Goal: Task Accomplishment & Management: Manage account settings

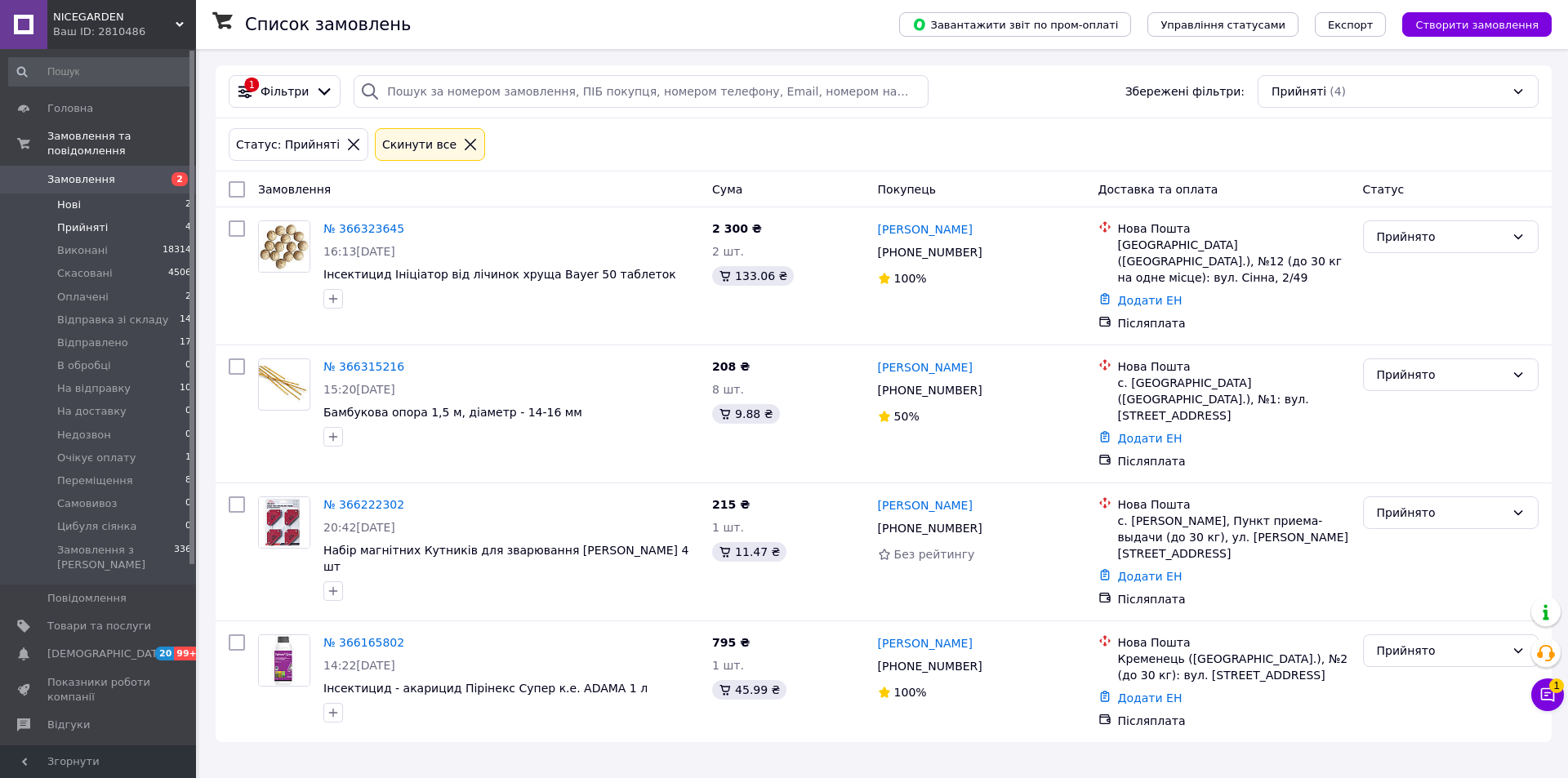
click at [119, 193] on li "Нові 2" at bounding box center [101, 204] width 201 height 23
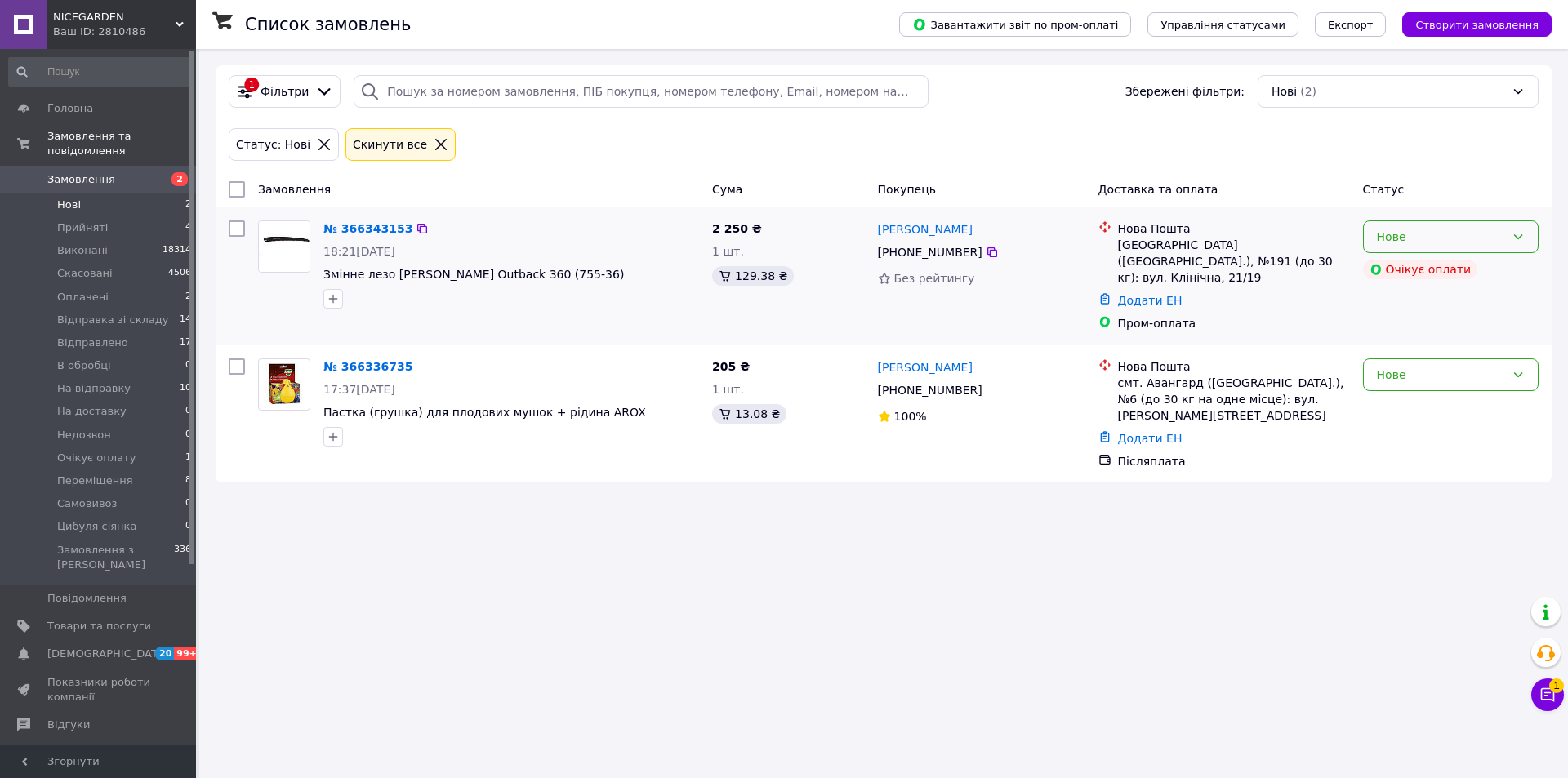
click at [1473, 244] on div "Нове" at bounding box center [1441, 236] width 128 height 18
click at [1436, 276] on li "Прийнято" at bounding box center [1451, 272] width 174 height 29
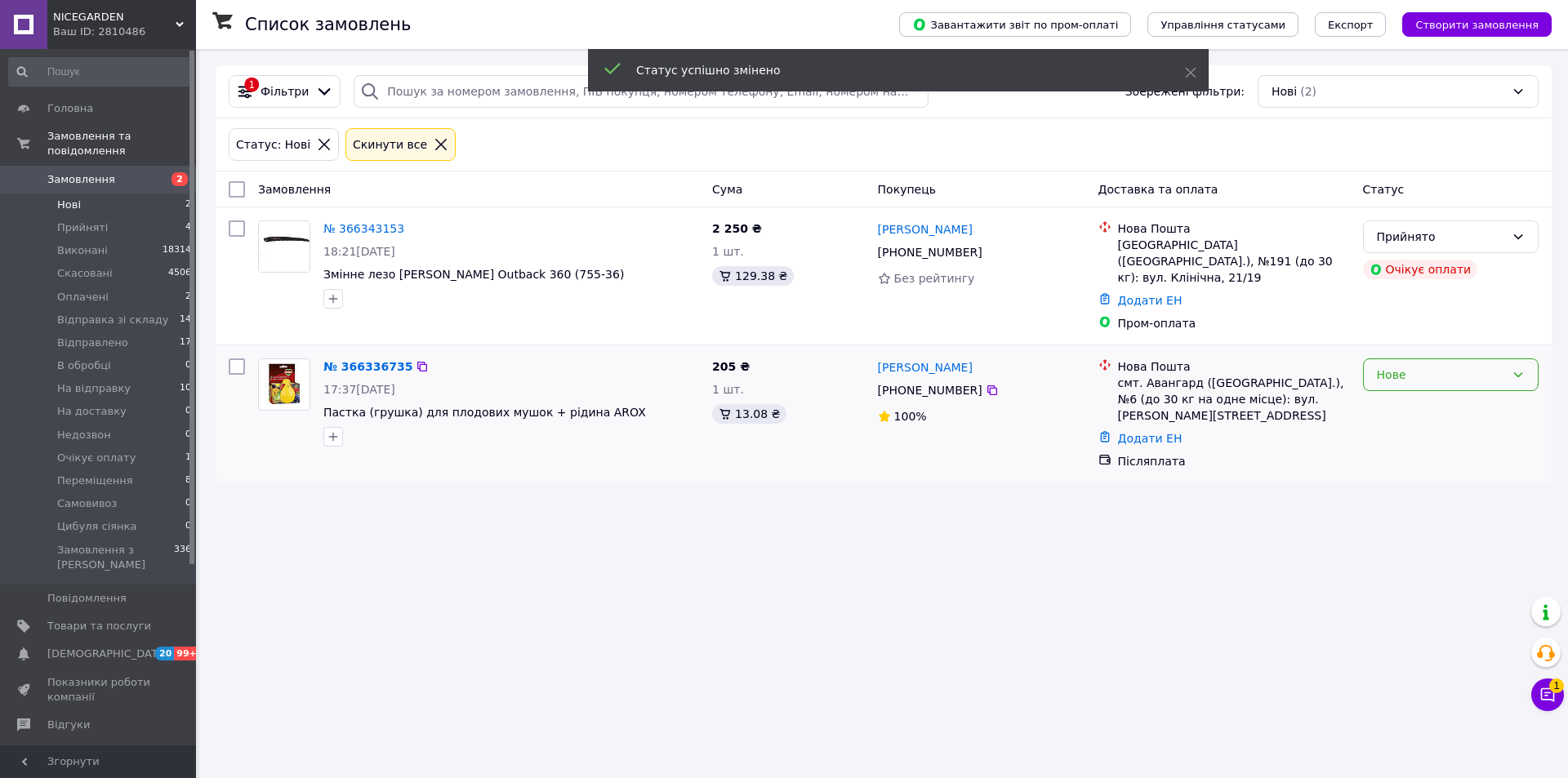
click at [1435, 366] on div "Нове" at bounding box center [1441, 374] width 128 height 18
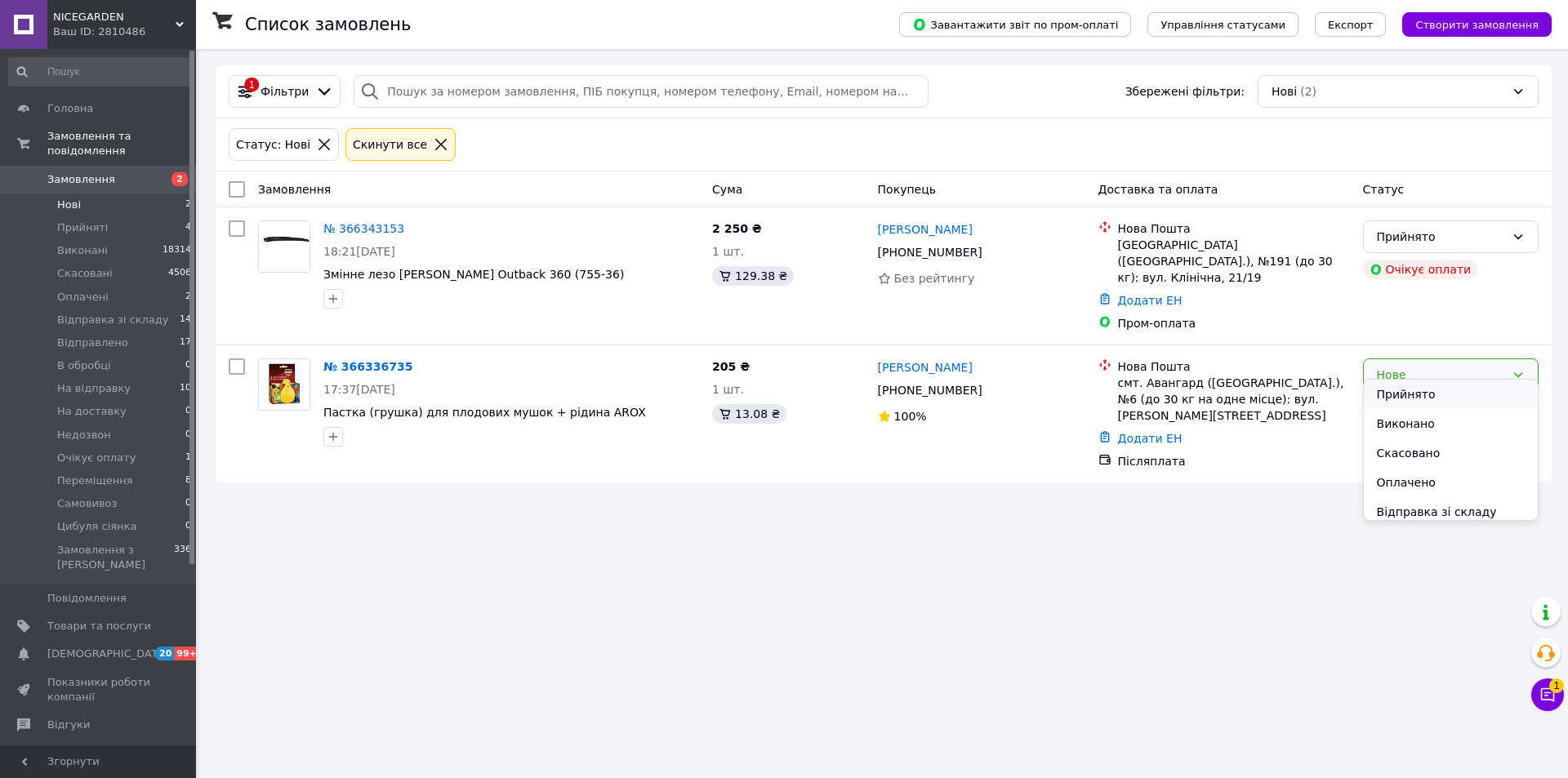
click at [1420, 392] on li "Прийнято" at bounding box center [1451, 394] width 174 height 29
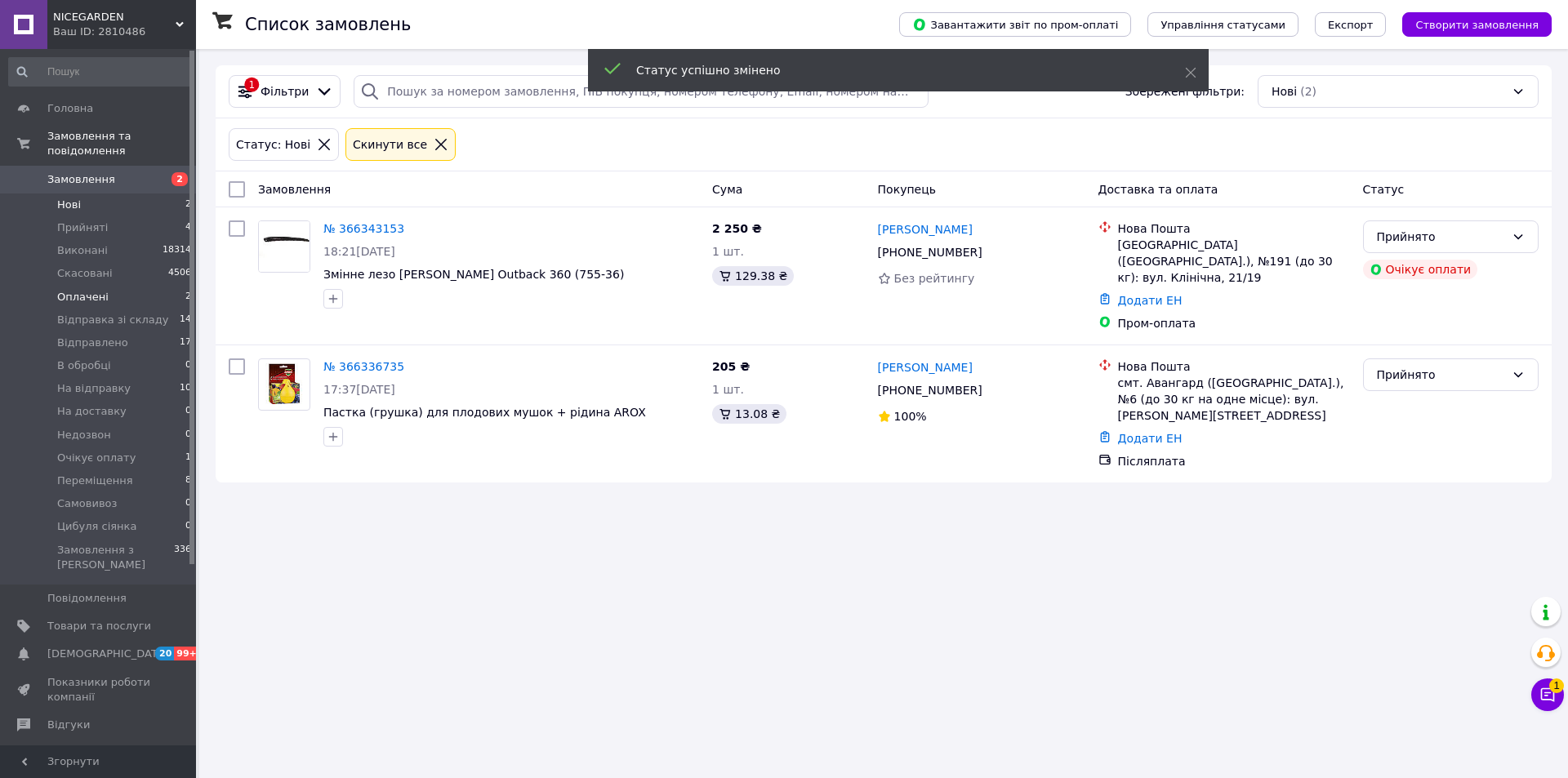
click at [75, 290] on span "Оплачені" at bounding box center [82, 297] width 51 height 15
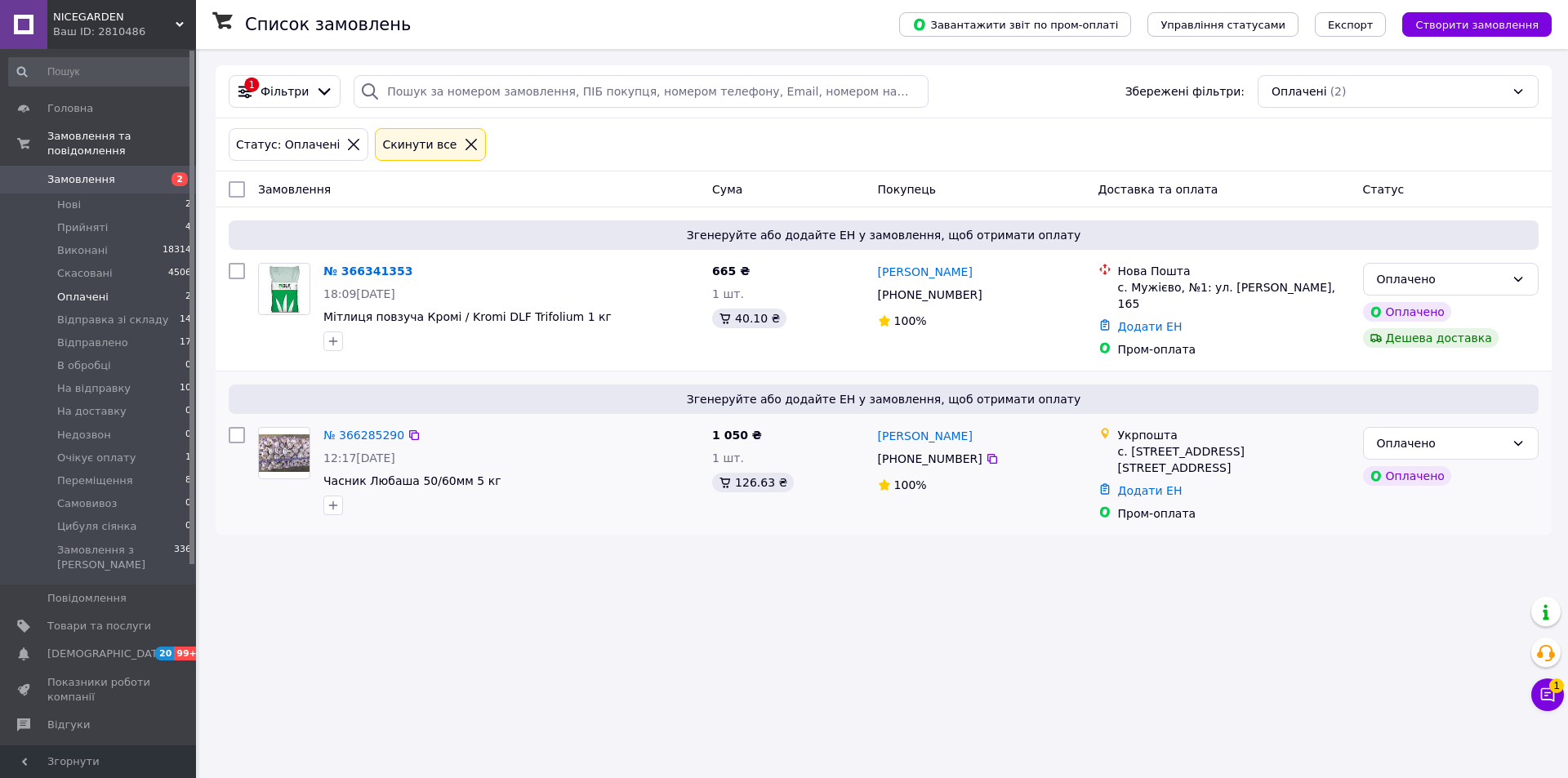
drag, startPoint x: 876, startPoint y: 454, endPoint x: 972, endPoint y: 453, distance: 96.0
click at [972, 453] on div "[PHONE_NUMBER]" at bounding box center [930, 458] width 111 height 23
copy span "[PHONE_NUMBER]"
drag, startPoint x: 394, startPoint y: 412, endPoint x: 340, endPoint y: 429, distance: 56.6
click at [340, 429] on div "Згенеруйте або додайте ЕН у замовлення, щоб отримати оплату № 366285290 12:17, …" at bounding box center [883, 453] width 1336 height 163
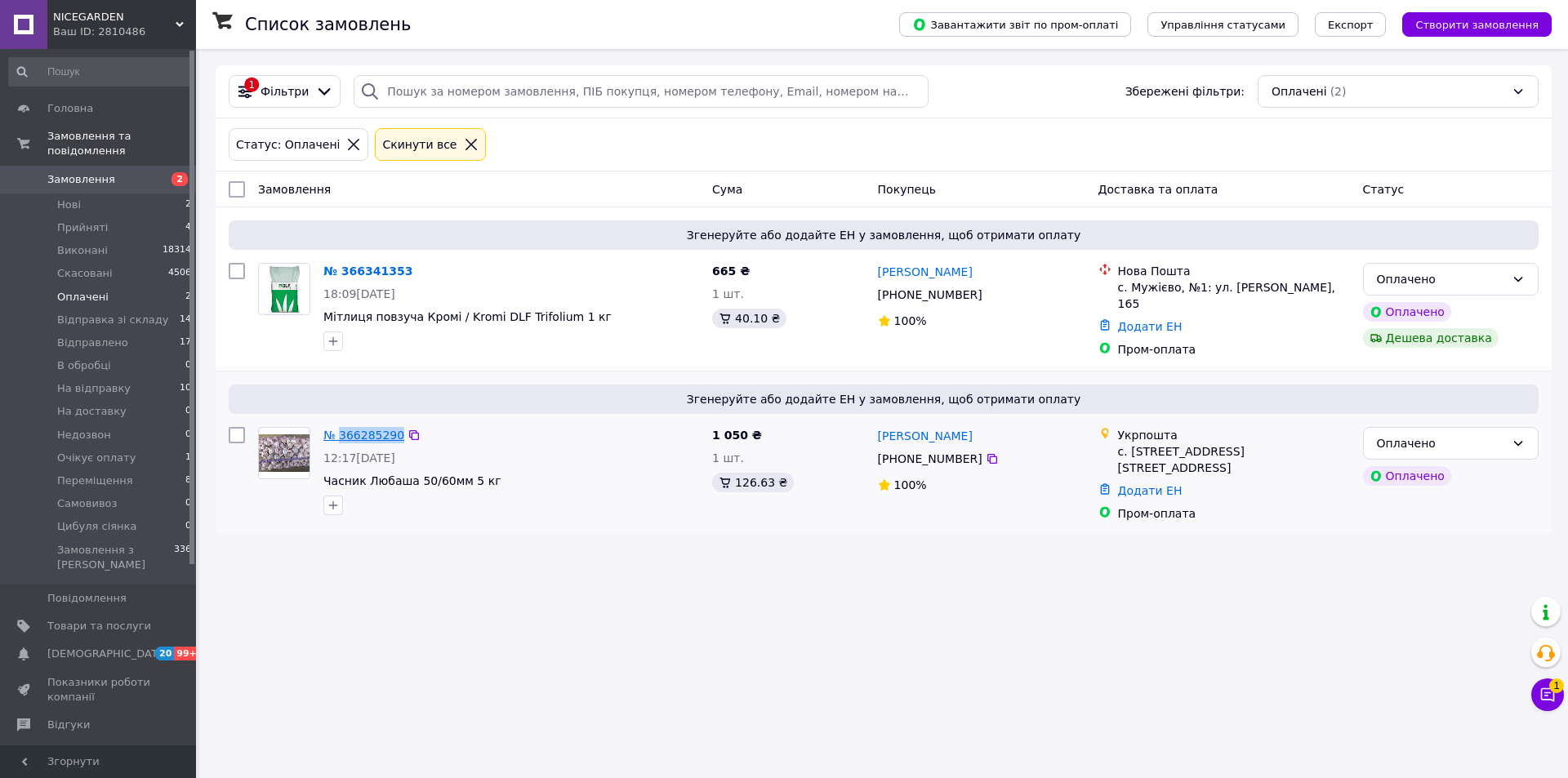
copy link "366285290"
click at [354, 631] on div "Список замовлень Завантажити звіт по пром-оплаті Управління статусами Експорт С…" at bounding box center [884, 389] width 1369 height 778
click at [1443, 441] on div "Оплачено" at bounding box center [1441, 443] width 128 height 18
click at [1424, 566] on li "На відправку" at bounding box center [1451, 567] width 174 height 29
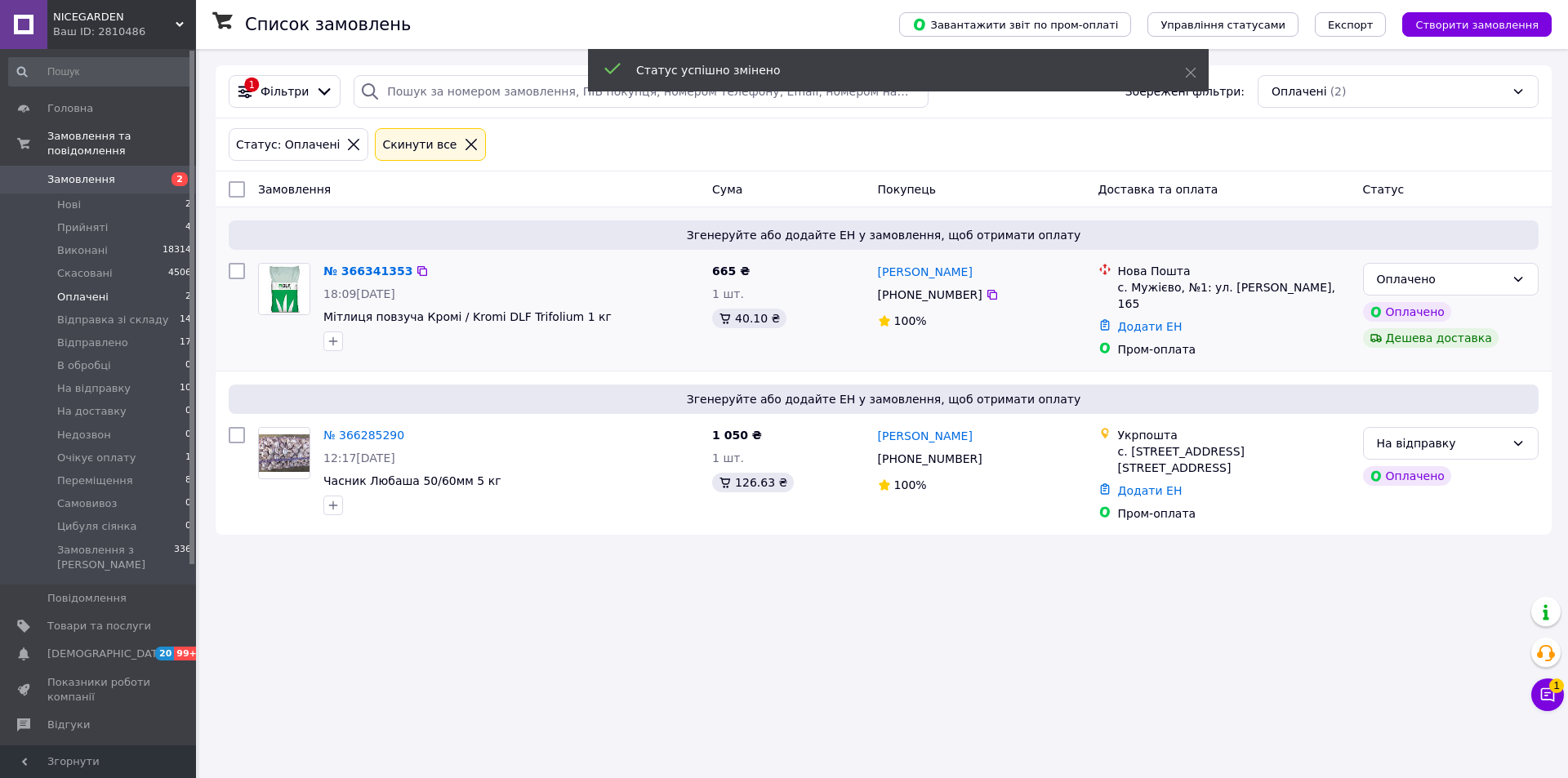
drag, startPoint x: 872, startPoint y: 296, endPoint x: 972, endPoint y: 299, distance: 100.0
click at [972, 299] on div "Валерий Фесун +380 67 877 43 91 100%" at bounding box center [981, 310] width 220 height 108
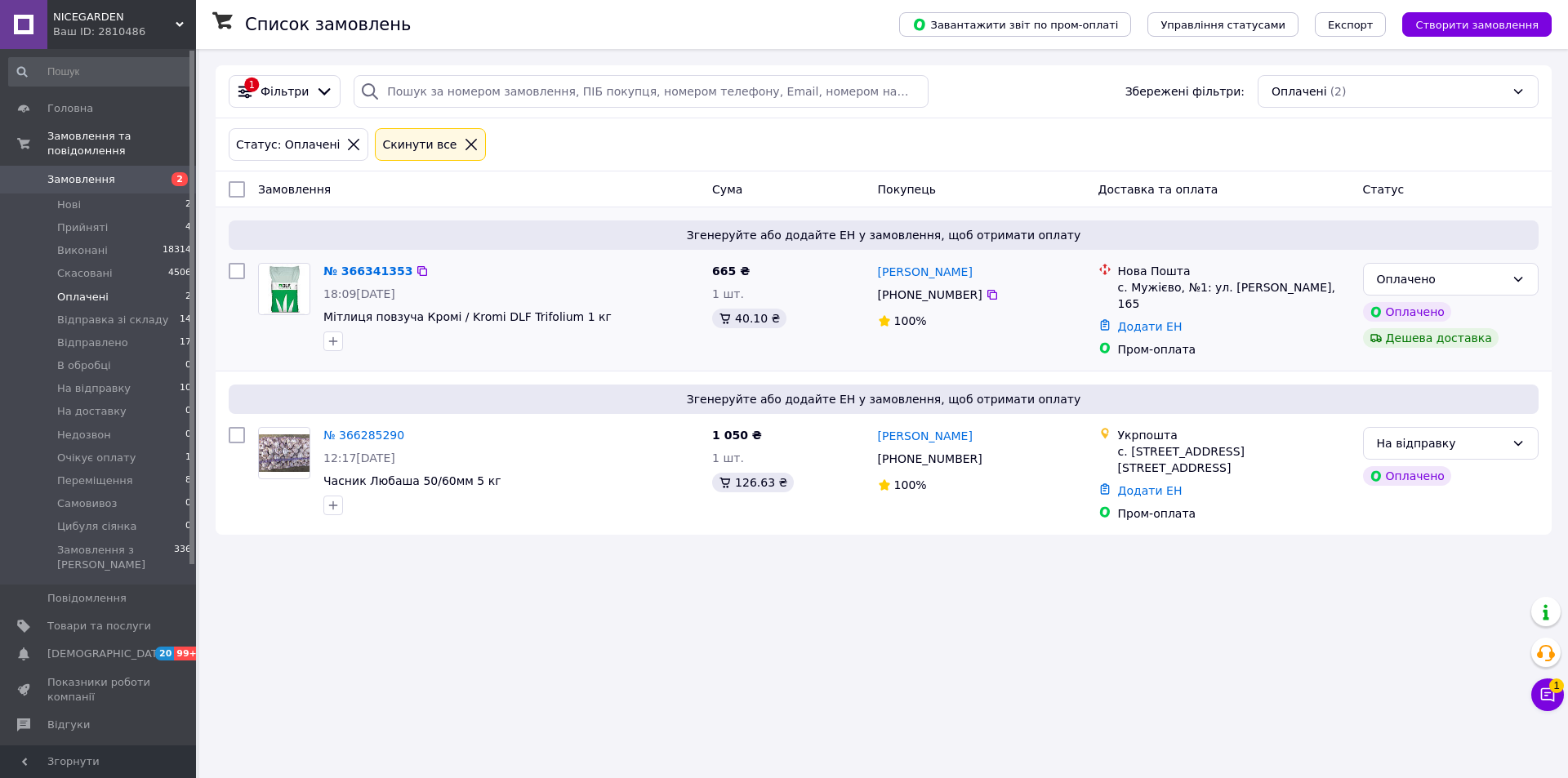
copy span "+380 67 877 43 91"
drag, startPoint x: 402, startPoint y: 262, endPoint x: 340, endPoint y: 269, distance: 62.4
click at [340, 269] on div "№ 366341353" at bounding box center [511, 270] width 379 height 19
copy div "366341353"
click at [364, 342] on div at bounding box center [511, 341] width 382 height 26
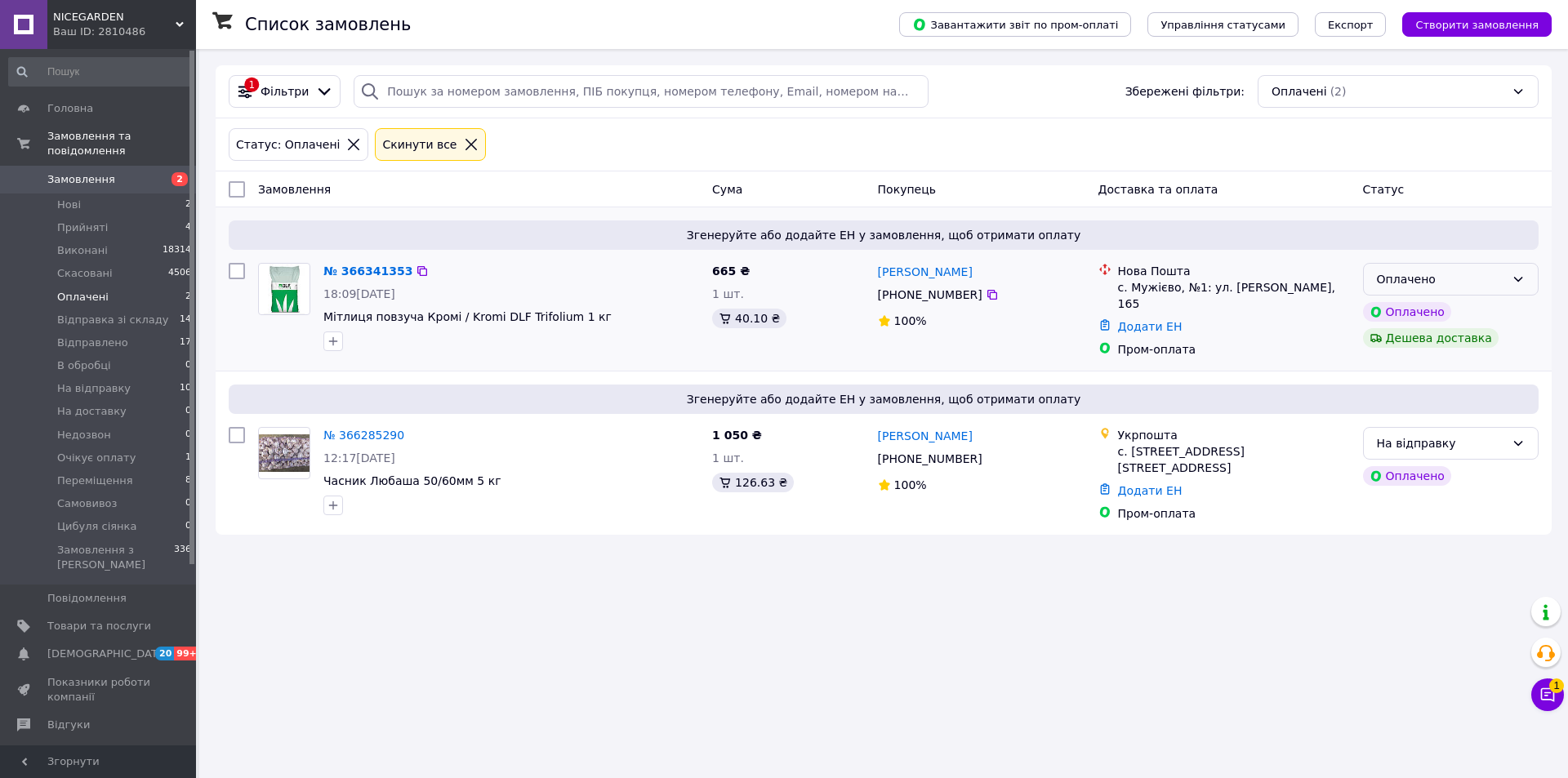
click at [1463, 276] on div "Оплачено" at bounding box center [1441, 279] width 128 height 18
click at [1426, 408] on li "На відправку" at bounding box center [1451, 410] width 174 height 29
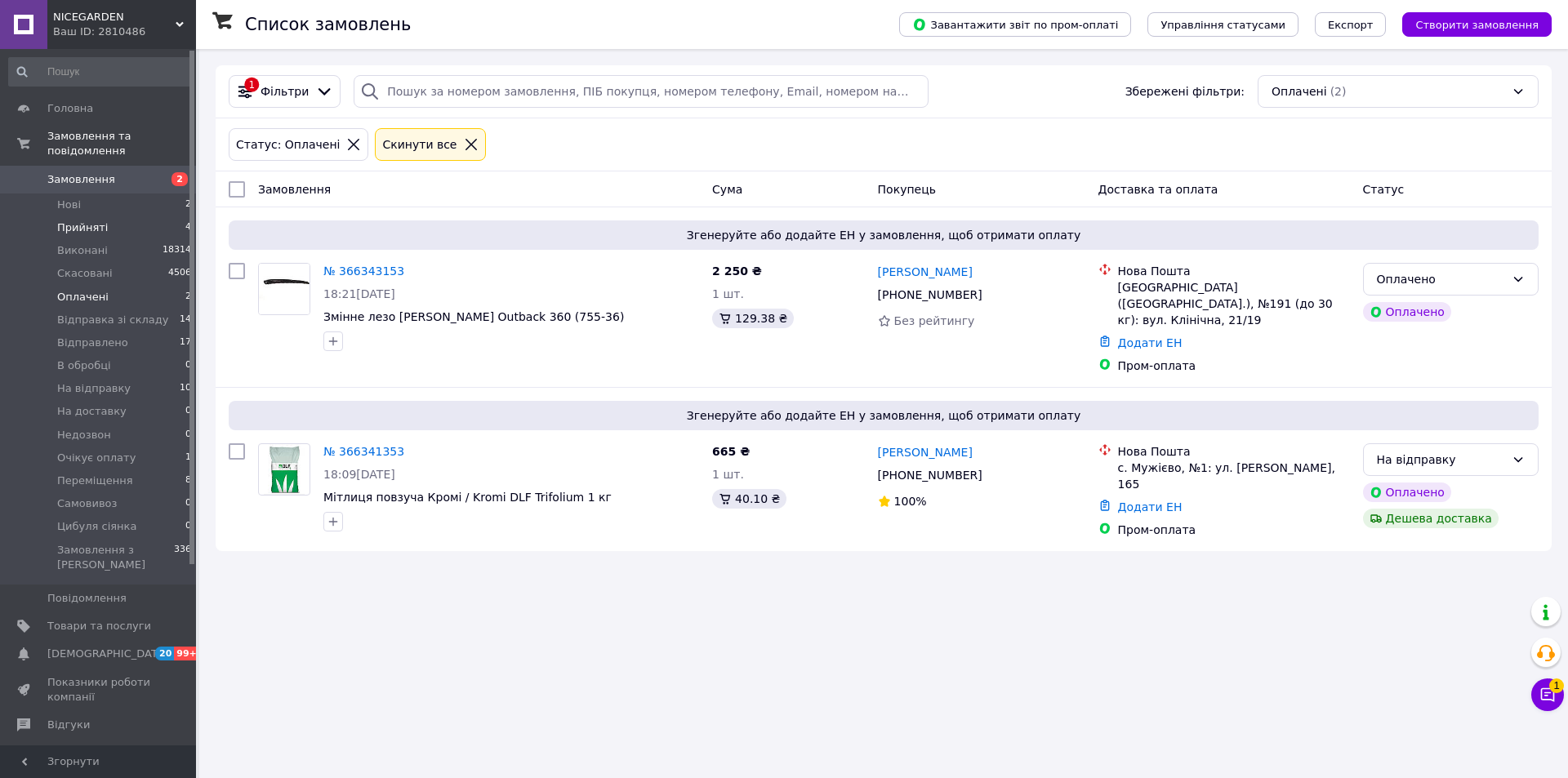
click at [79, 220] on span "Прийняті" at bounding box center [82, 228] width 50 height 15
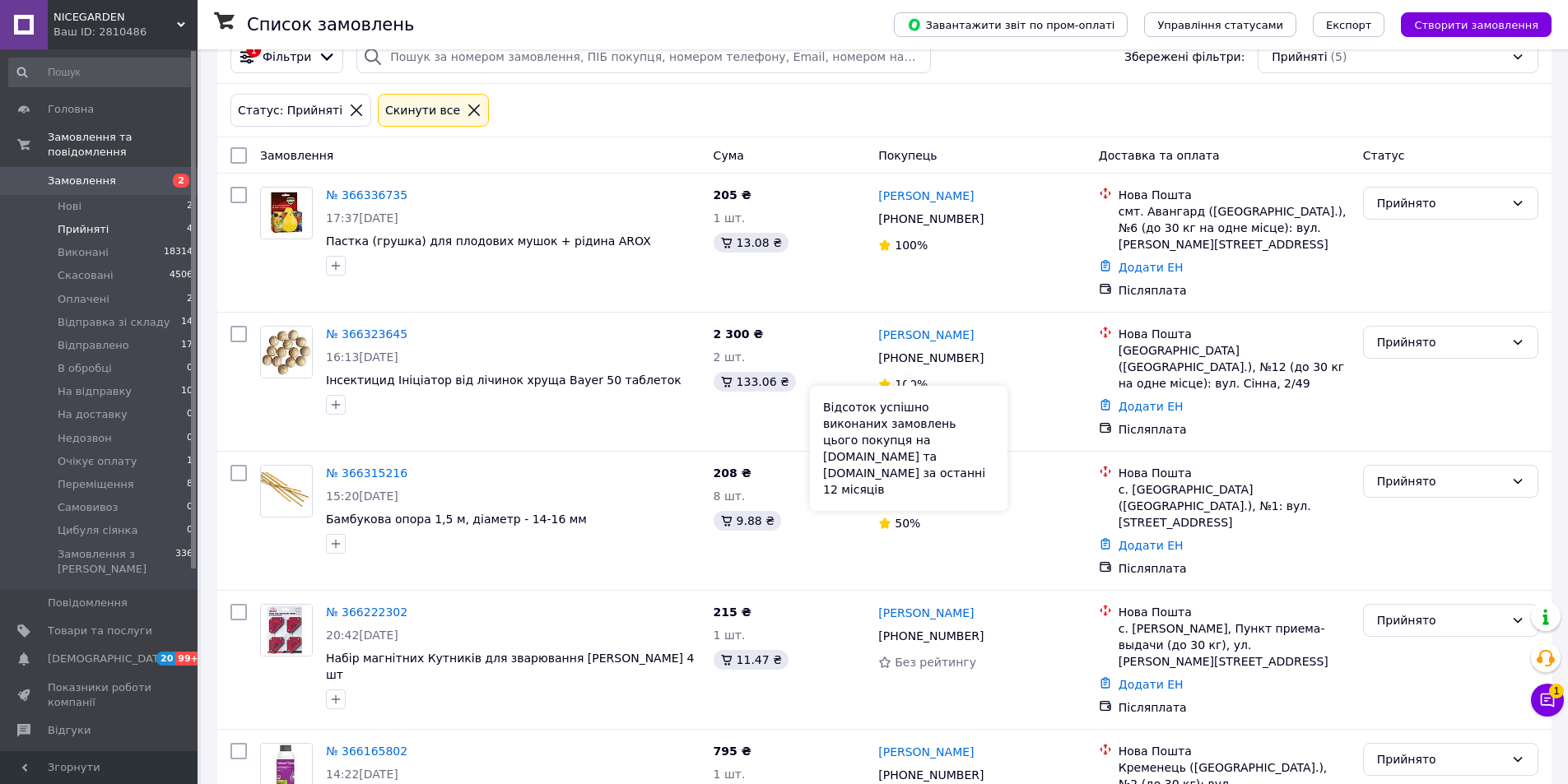
scroll to position [54, 0]
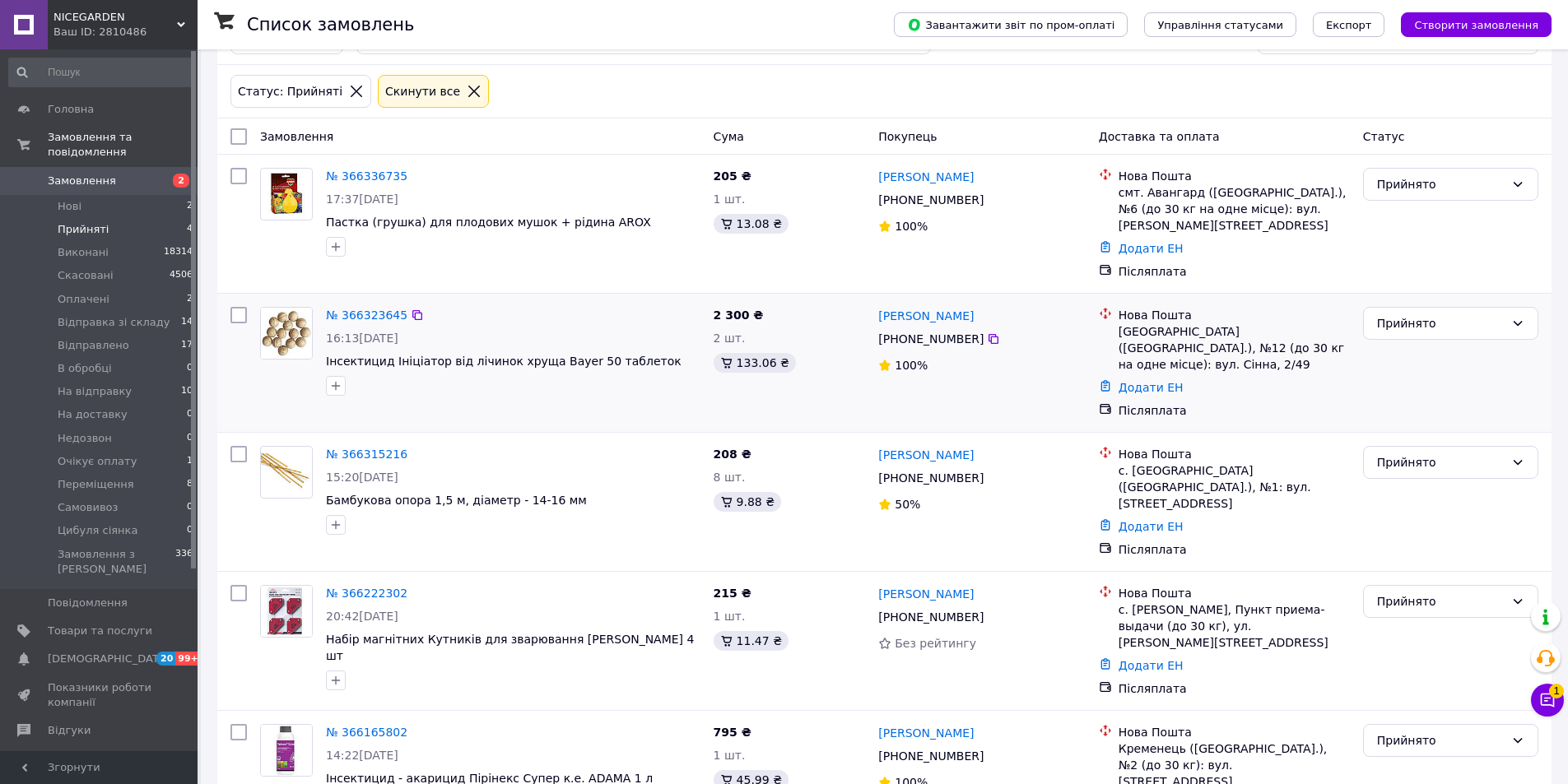
drag, startPoint x: 874, startPoint y: 322, endPoint x: 974, endPoint y: 323, distance: 100.0
click at [974, 323] on div "Руслан Белоконь +380 96 322 32 85 100%" at bounding box center [981, 363] width 220 height 125
copy span "+380 96 322 32 85"
drag, startPoint x: 399, startPoint y: 288, endPoint x: 343, endPoint y: 300, distance: 57.3
click at [343, 300] on div "№ 366323645 16:13, 12.10.2025 Інсектицид Ініціатор від лічинок хруща Bayer 50 т…" at bounding box center [513, 351] width 388 height 102
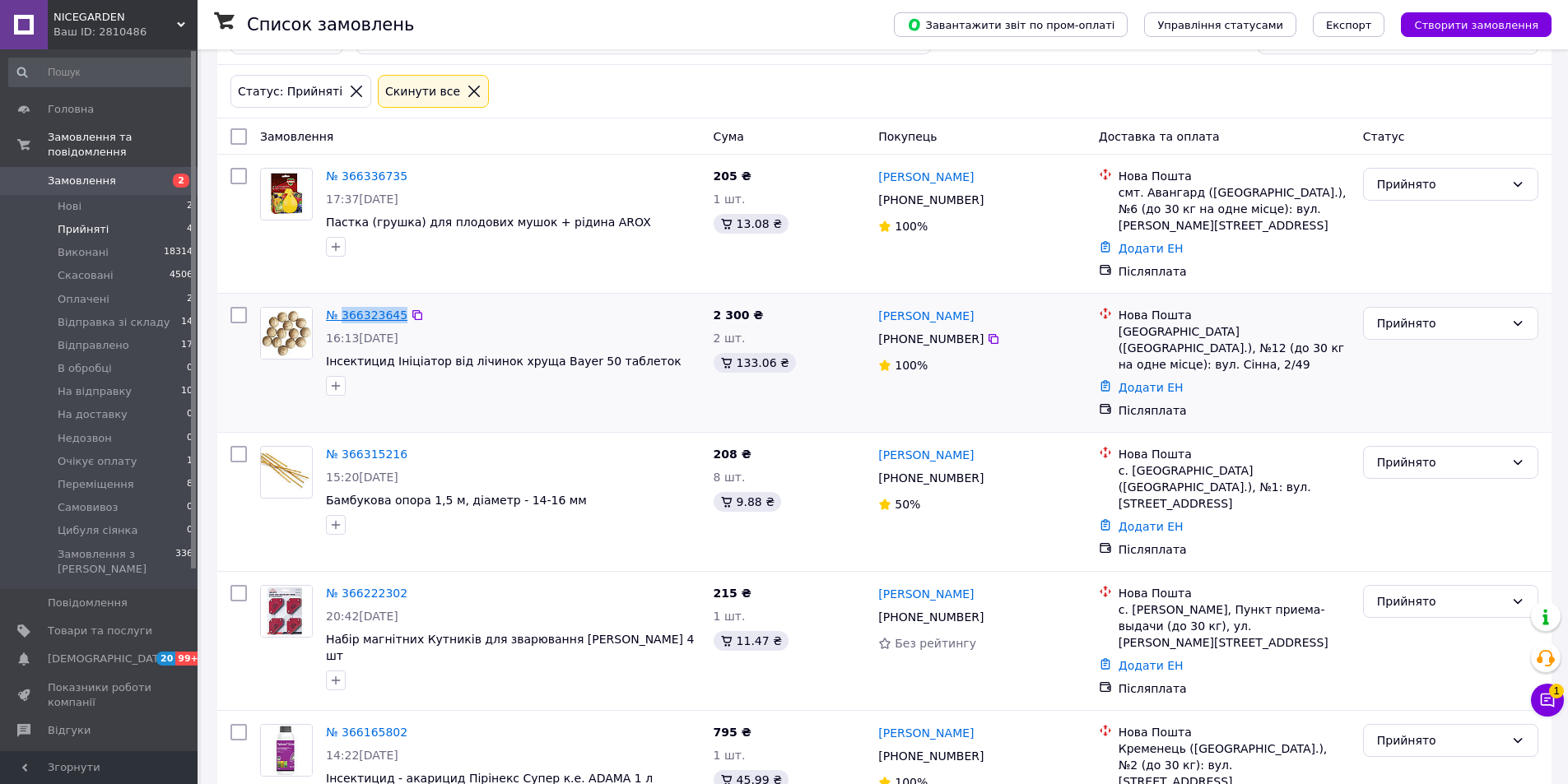
copy link "366323645"
drag, startPoint x: 279, startPoint y: 382, endPoint x: 417, endPoint y: 349, distance: 141.9
click at [288, 378] on div at bounding box center [286, 351] width 66 height 102
click at [1449, 314] on div "Прийнято" at bounding box center [1440, 322] width 128 height 18
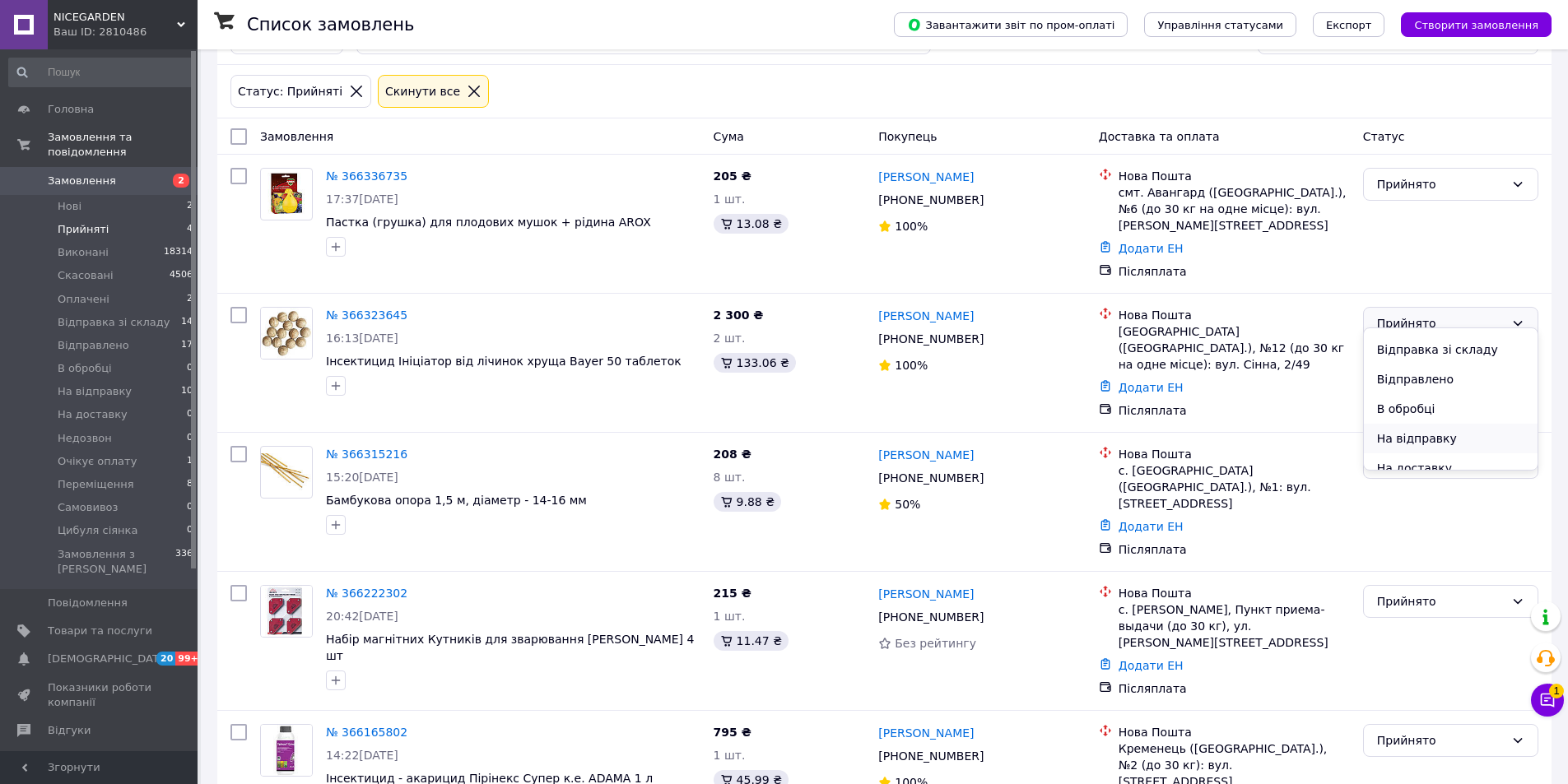
click at [1420, 437] on li "На відправку" at bounding box center [1451, 438] width 174 height 30
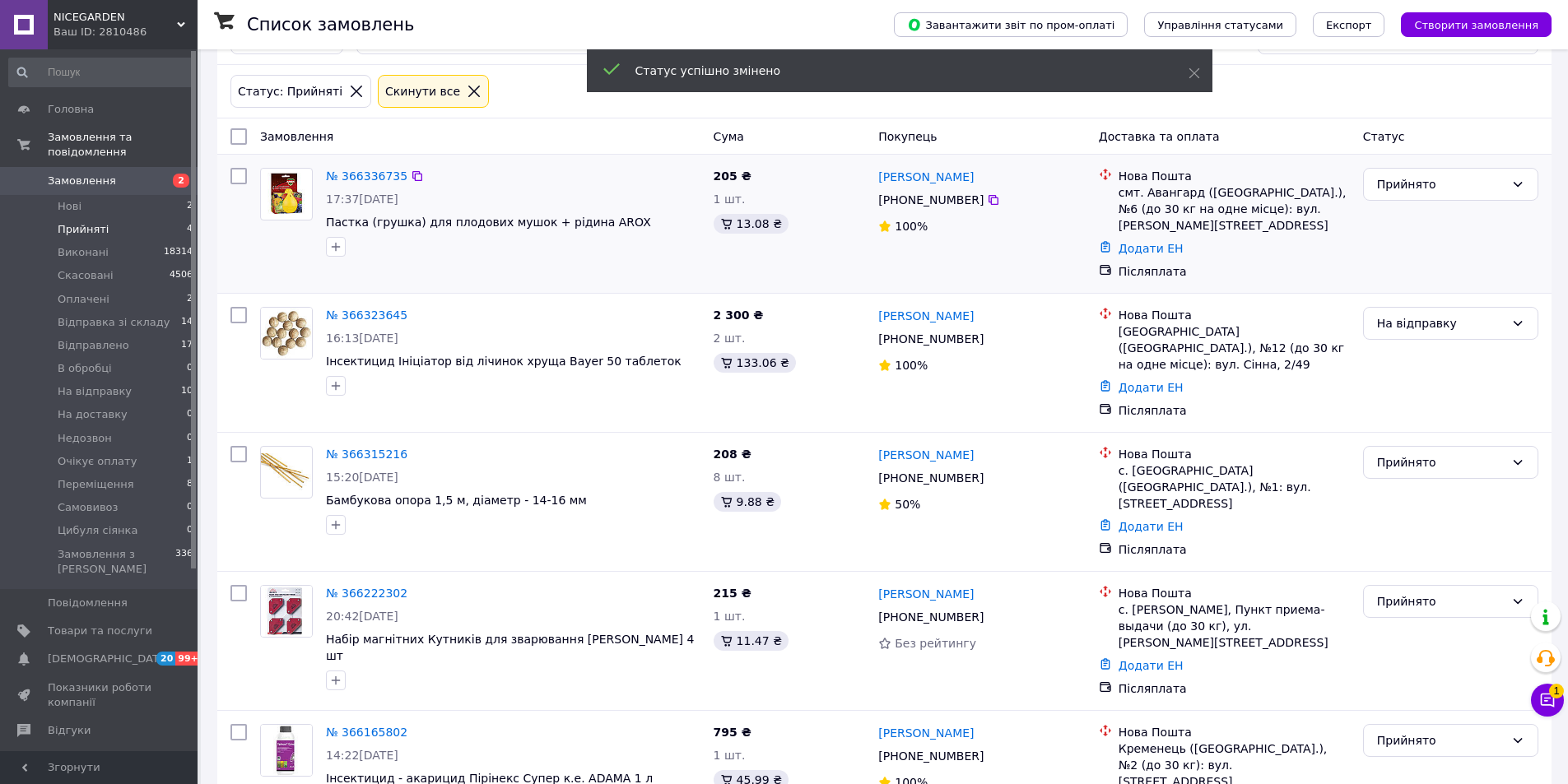
drag, startPoint x: 876, startPoint y: 201, endPoint x: 973, endPoint y: 200, distance: 97.0
click at [973, 200] on div "+380 99 309 16 40" at bounding box center [930, 199] width 112 height 23
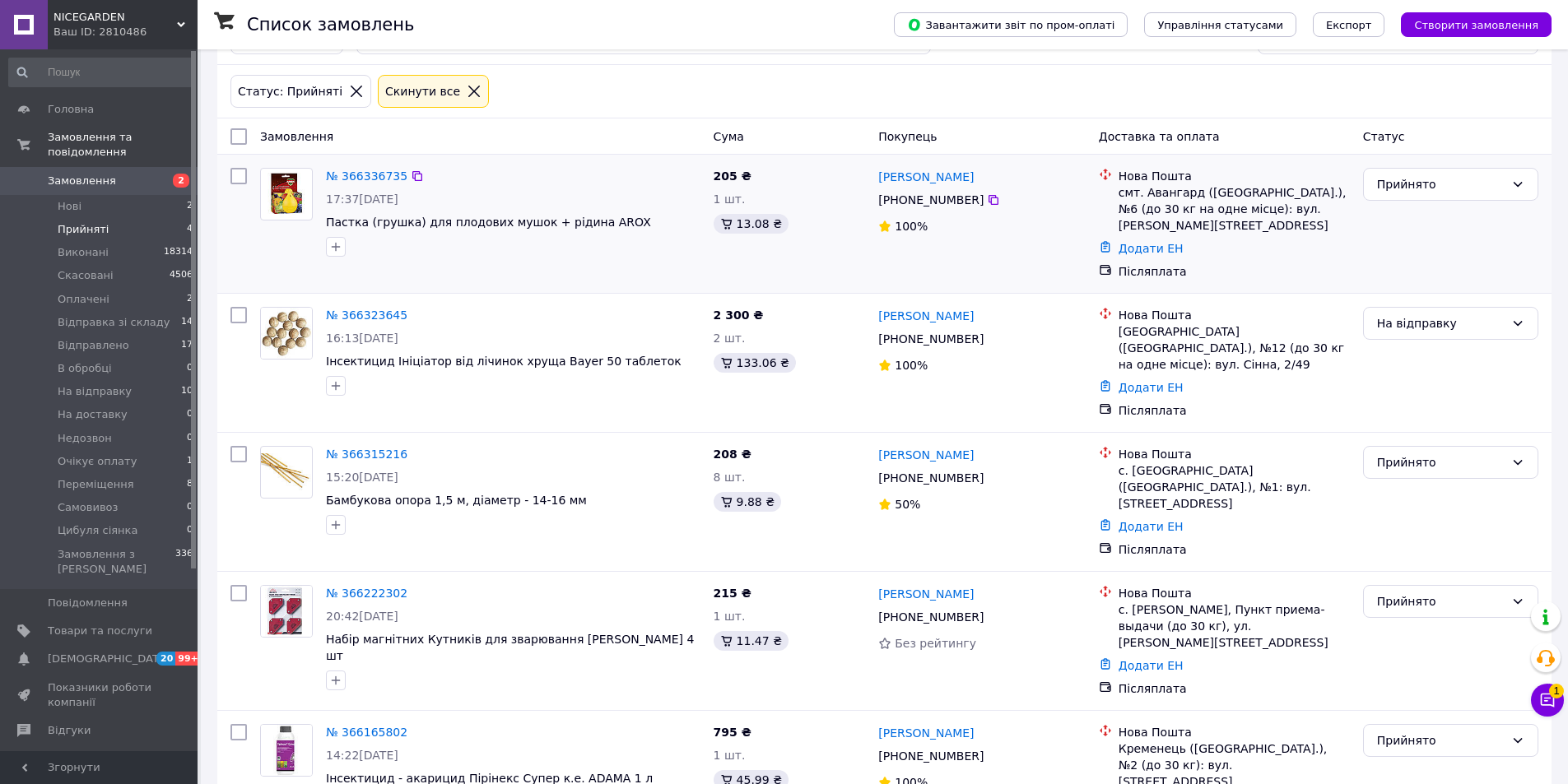
copy span "+380 99 309 16 40"
drag, startPoint x: 399, startPoint y: 162, endPoint x: 343, endPoint y: 177, distance: 58.0
click at [343, 177] on div "№ 366336735 17:37, 12.10.2025 Пастка (грушка) для плодових мушок + рідина AROX" at bounding box center [513, 212] width 388 height 102
copy link "366336735"
drag, startPoint x: 278, startPoint y: 250, endPoint x: 349, endPoint y: 249, distance: 71.0
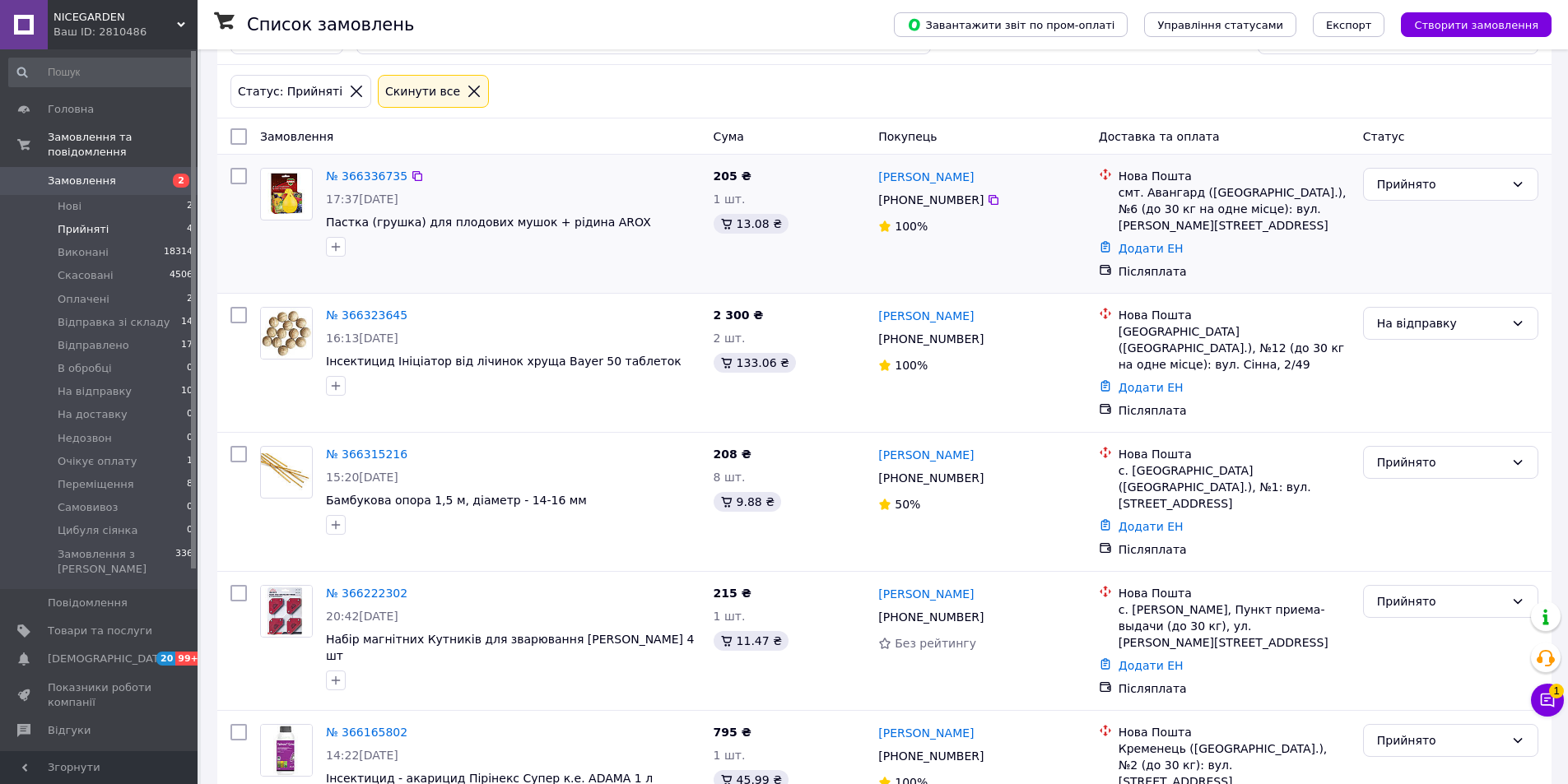
click at [287, 247] on div at bounding box center [286, 212] width 66 height 102
click at [1401, 180] on div "Прийнято" at bounding box center [1440, 184] width 128 height 18
click at [1397, 316] on li "На відправку" at bounding box center [1451, 316] width 174 height 30
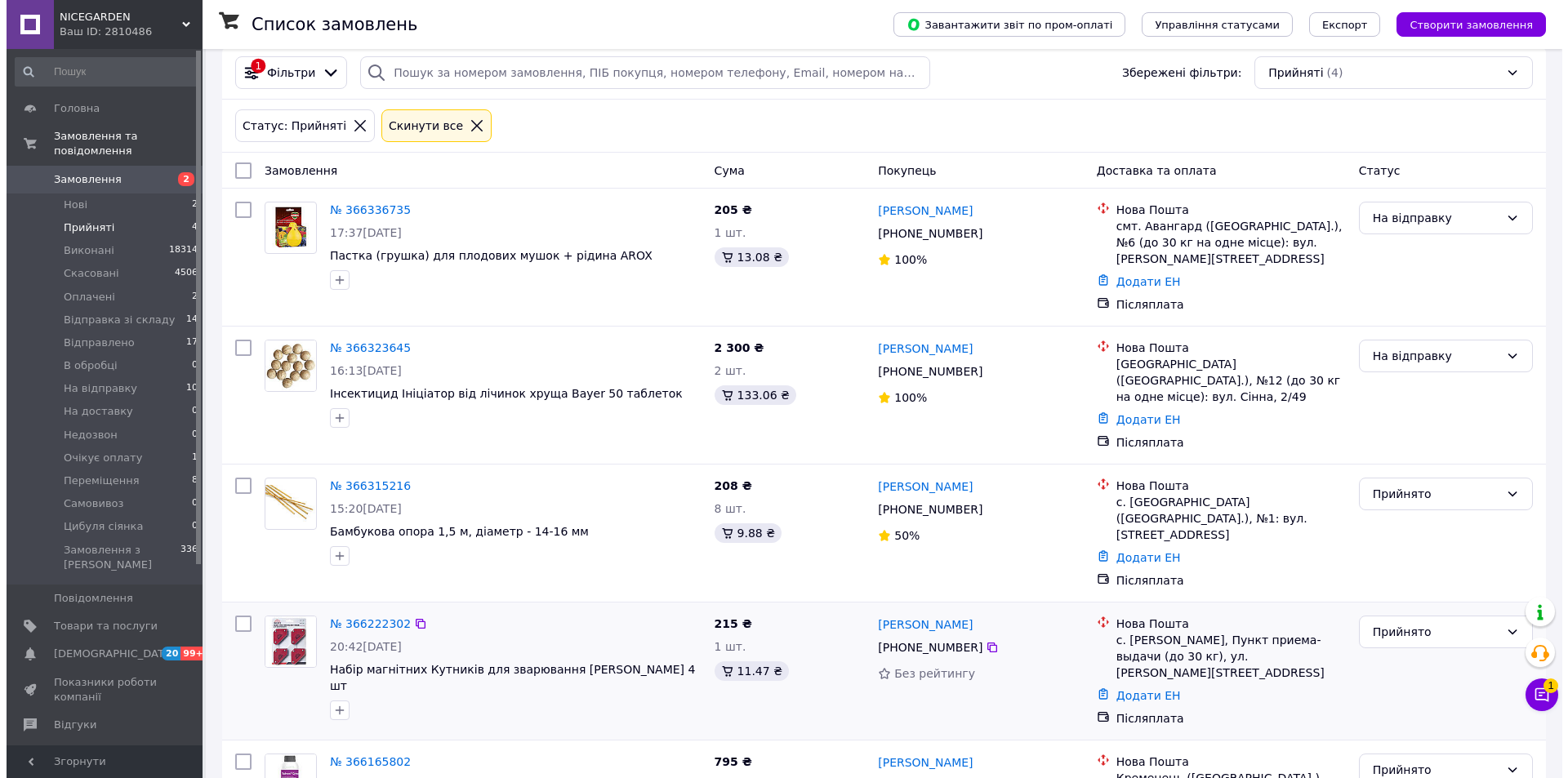
scroll to position [0, 0]
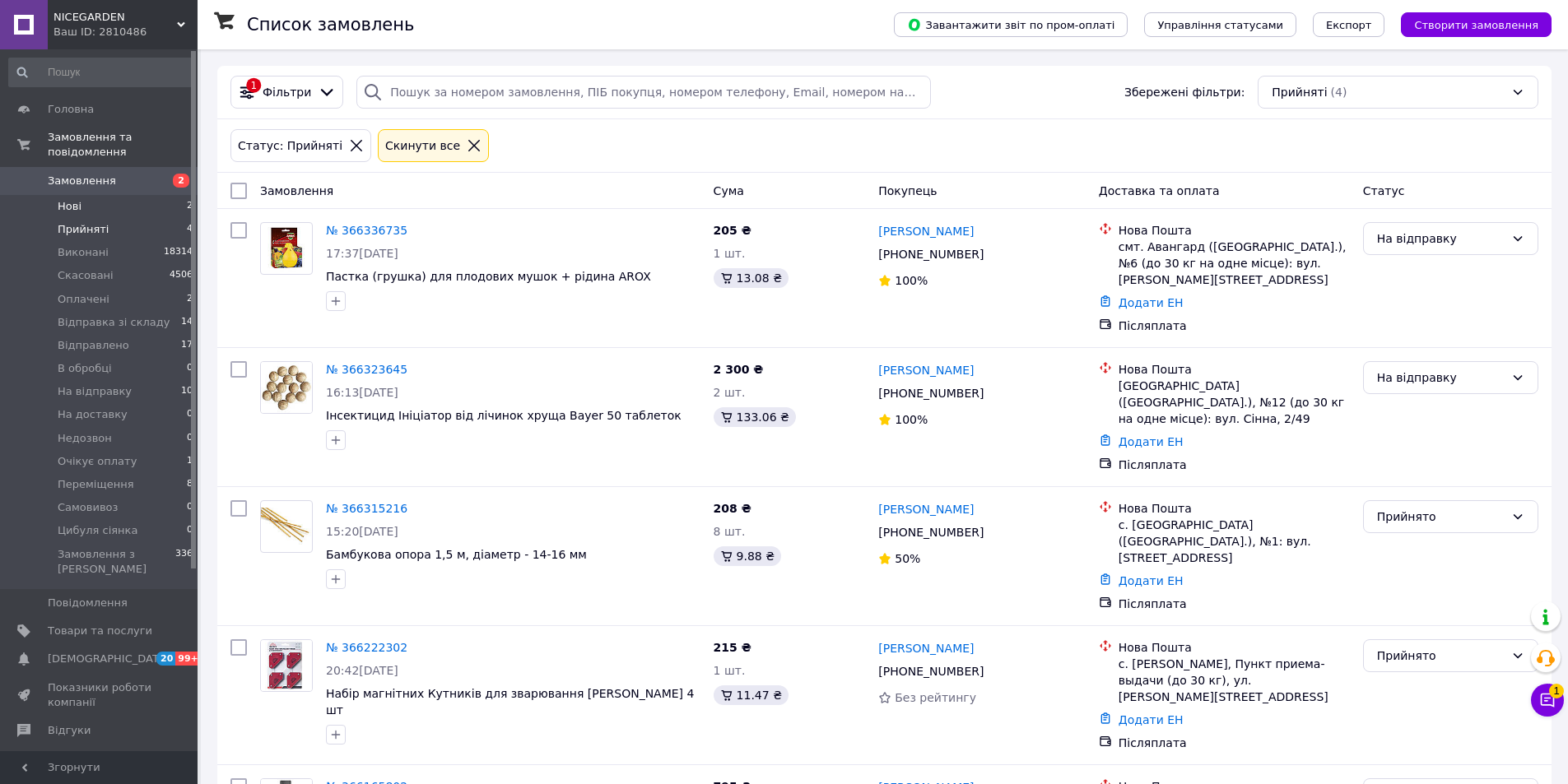
click at [111, 195] on li "Нові 2" at bounding box center [101, 206] width 203 height 23
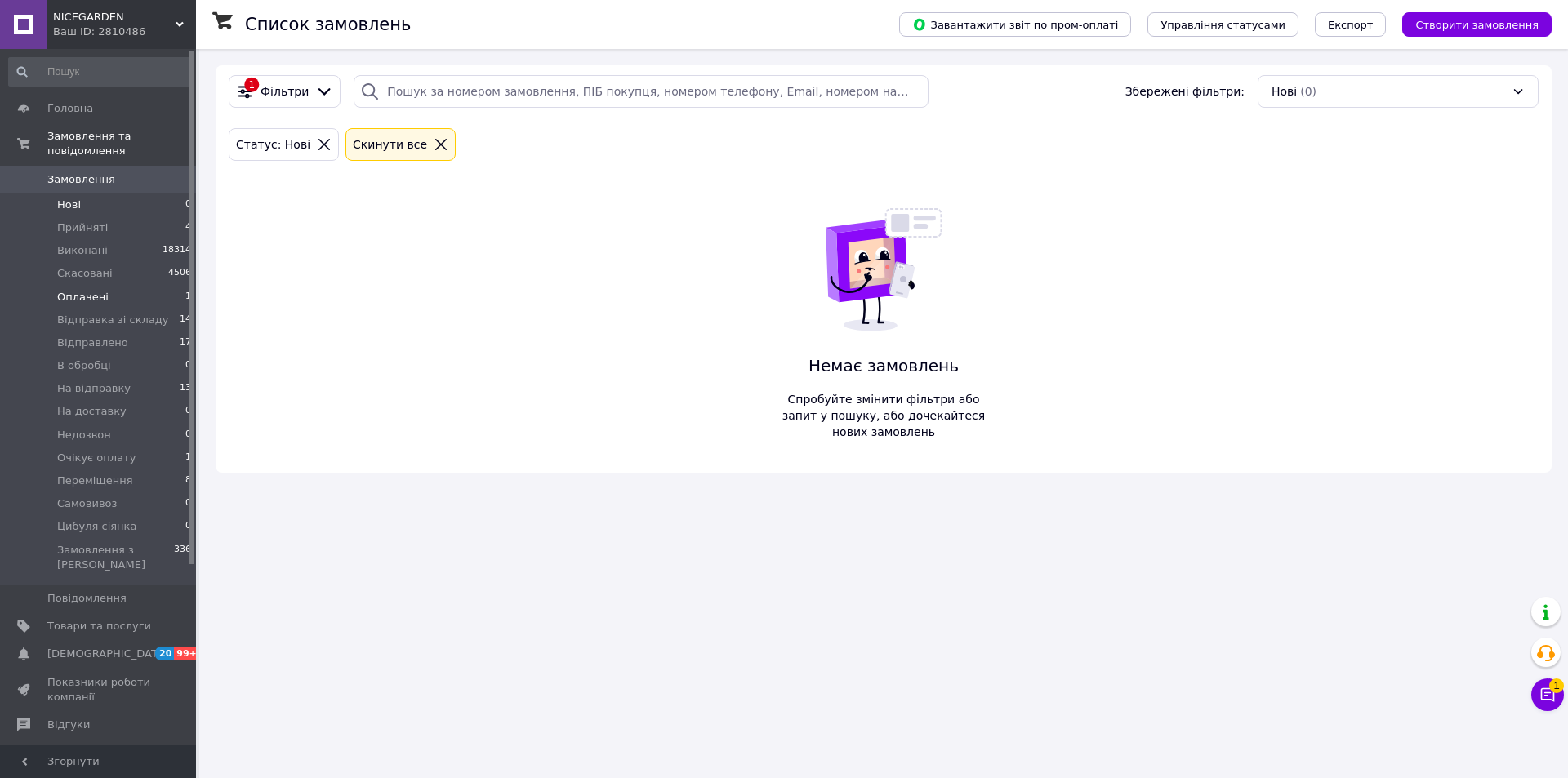
click at [89, 290] on span "Оплачені" at bounding box center [82, 297] width 51 height 15
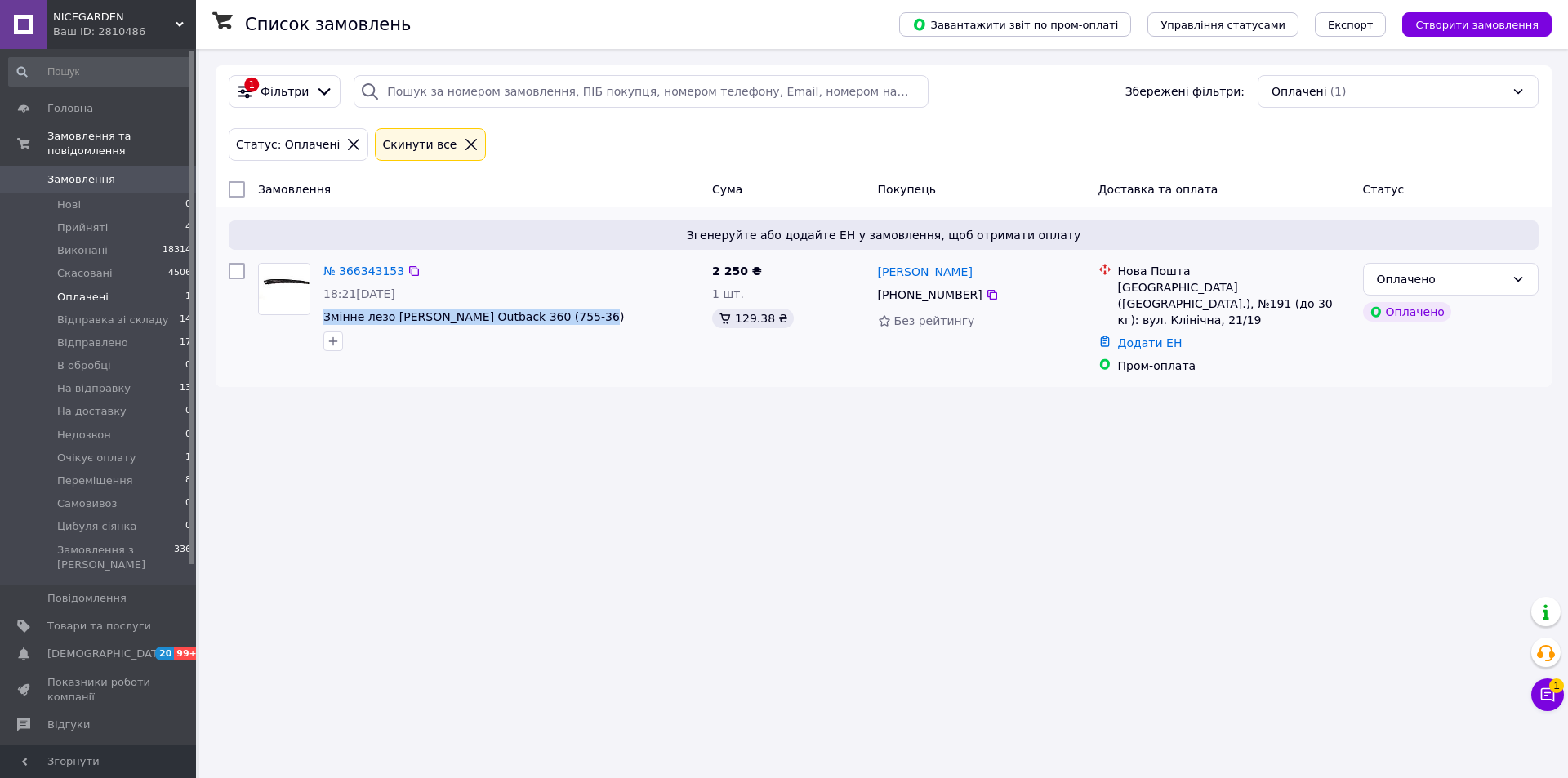
drag, startPoint x: 571, startPoint y: 314, endPoint x: 321, endPoint y: 313, distance: 250.0
click at [321, 313] on div "№ 366343153 18:21, 12.10.2025 Змінне лезо Silky BigBoy Outback 360 (755-36)" at bounding box center [511, 307] width 389 height 101
copy span "Змінне лезо Silky BigBoy Outback 360 (755-36)"
click at [299, 487] on div "Список замовлень Завантажити звіт по пром-оплаті Управління статусами Експорт С…" at bounding box center [884, 389] width 1369 height 778
